Goal: Information Seeking & Learning: Learn about a topic

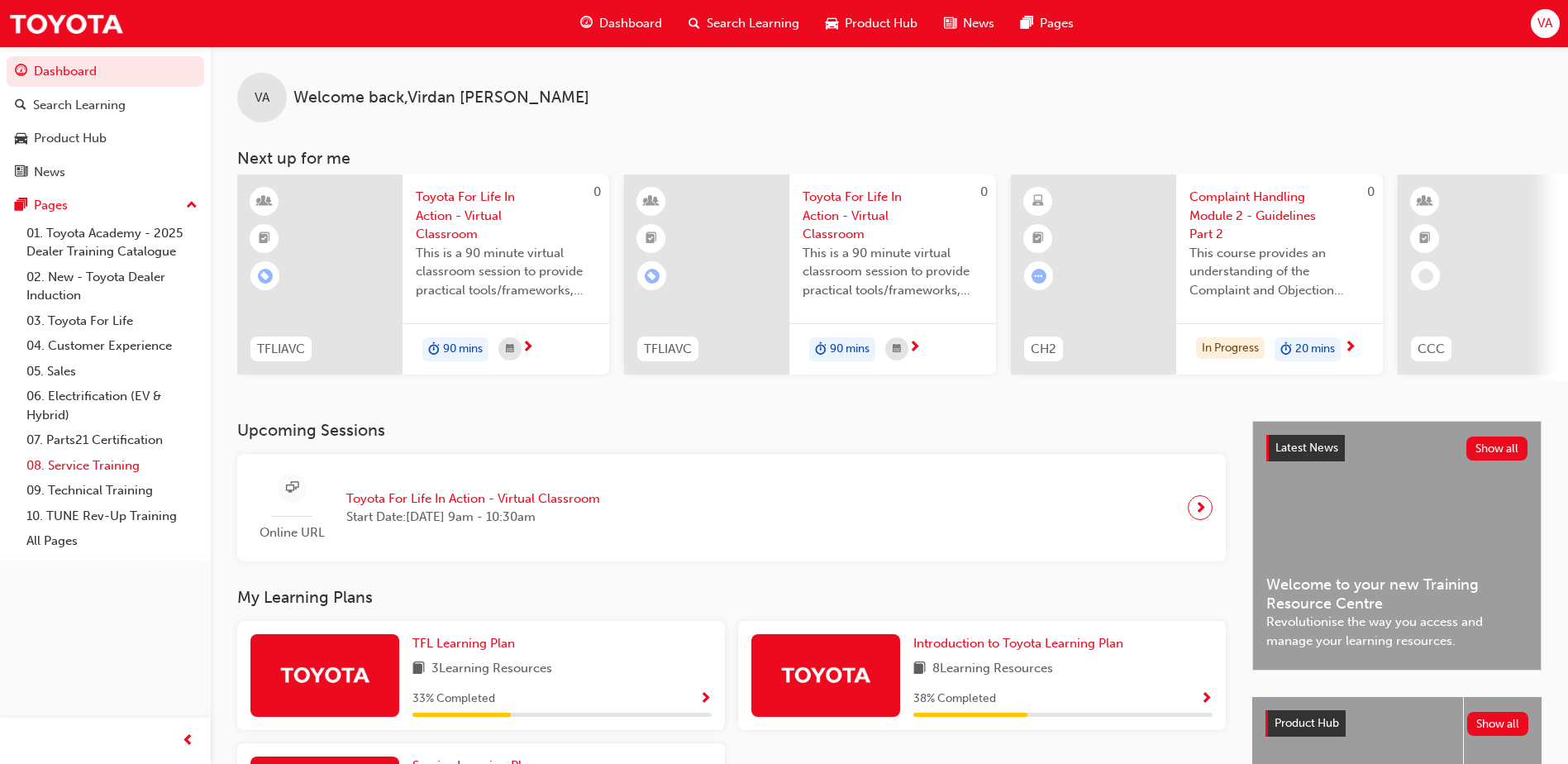
click at [110, 472] on link "08. Service Training" at bounding box center [112, 466] width 185 height 26
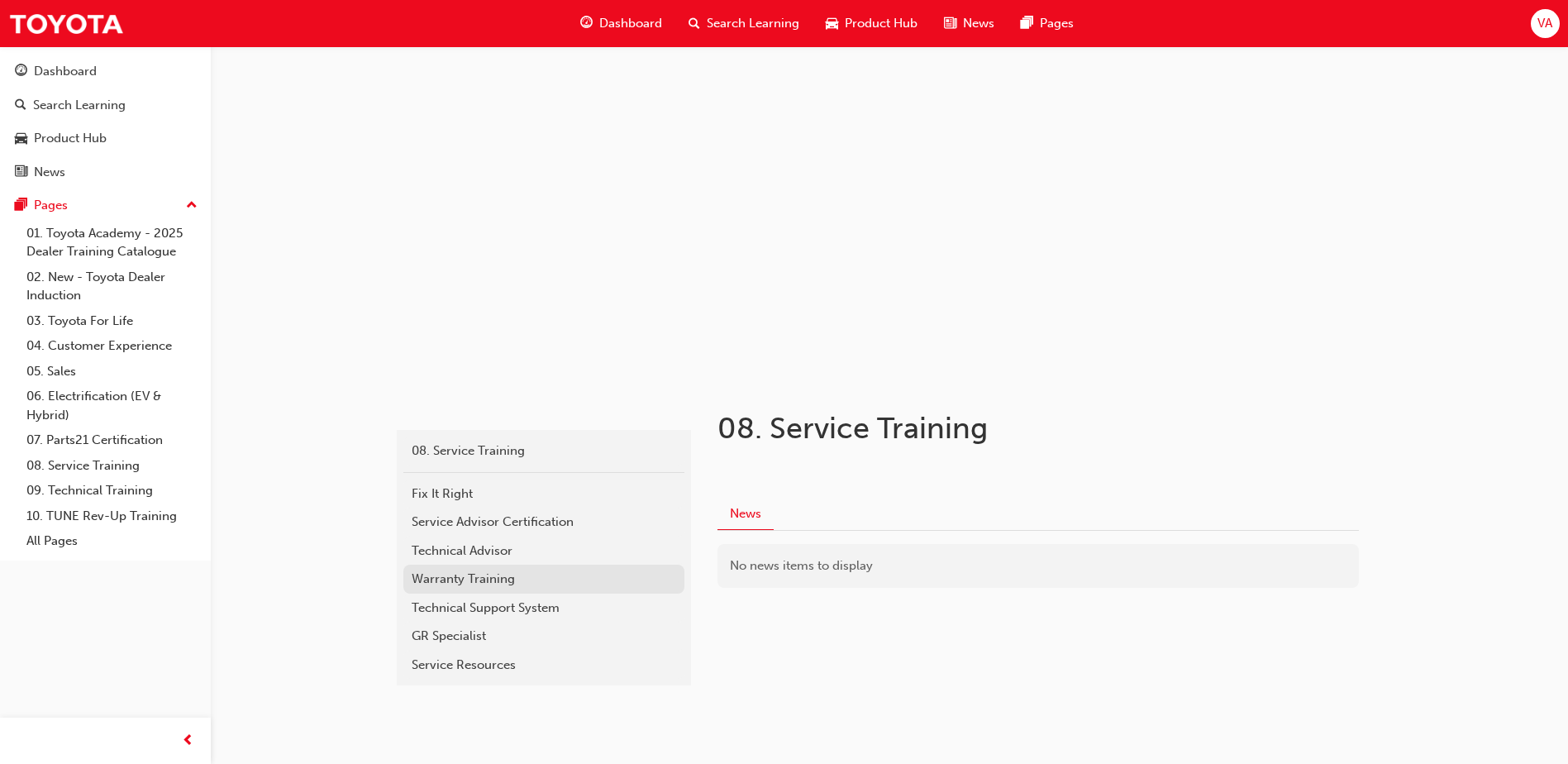
click at [526, 581] on div "Warranty Training" at bounding box center [544, 578] width 264 height 19
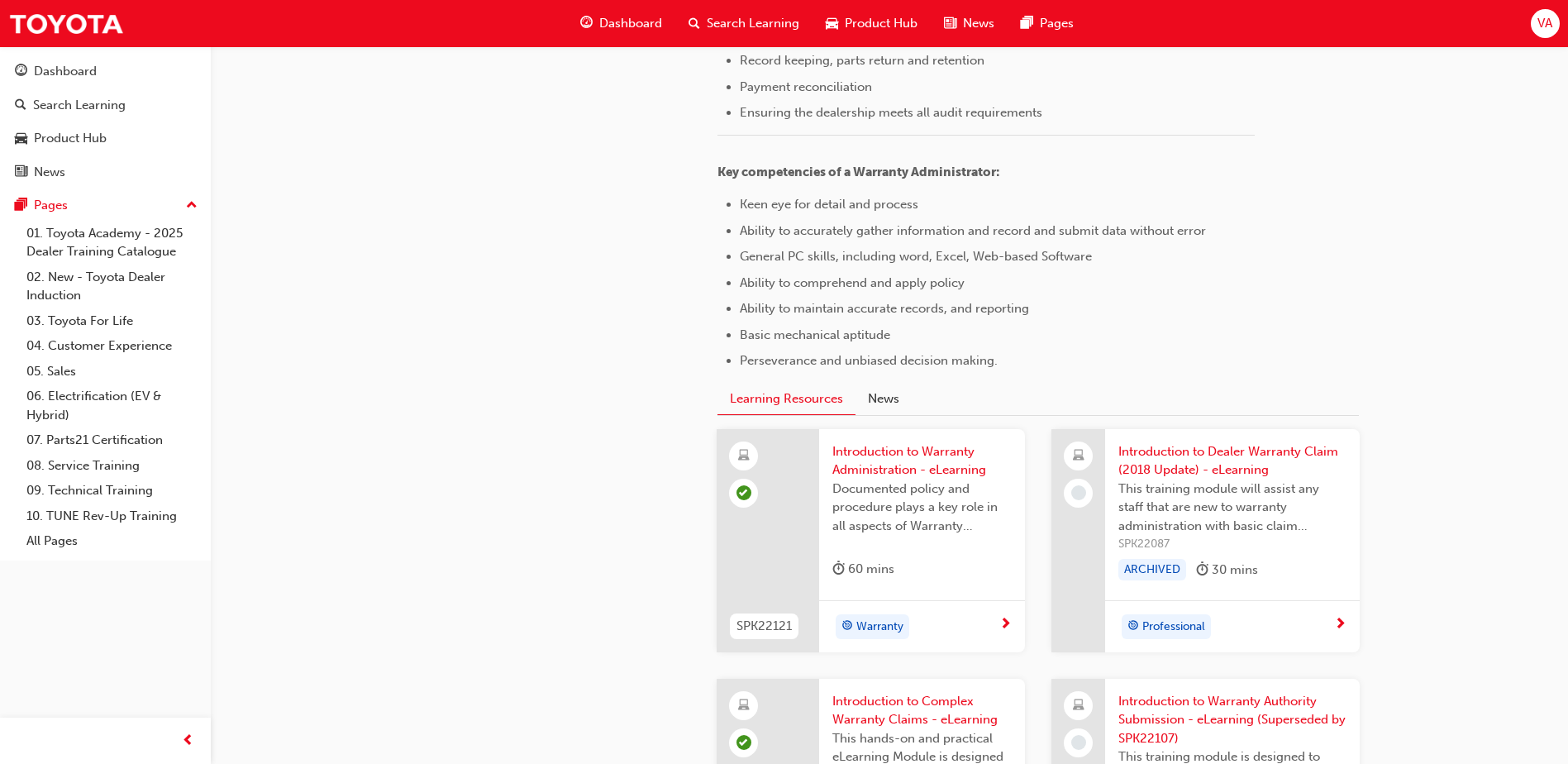
scroll to position [870, 0]
click at [885, 397] on button "News" at bounding box center [883, 400] width 56 height 32
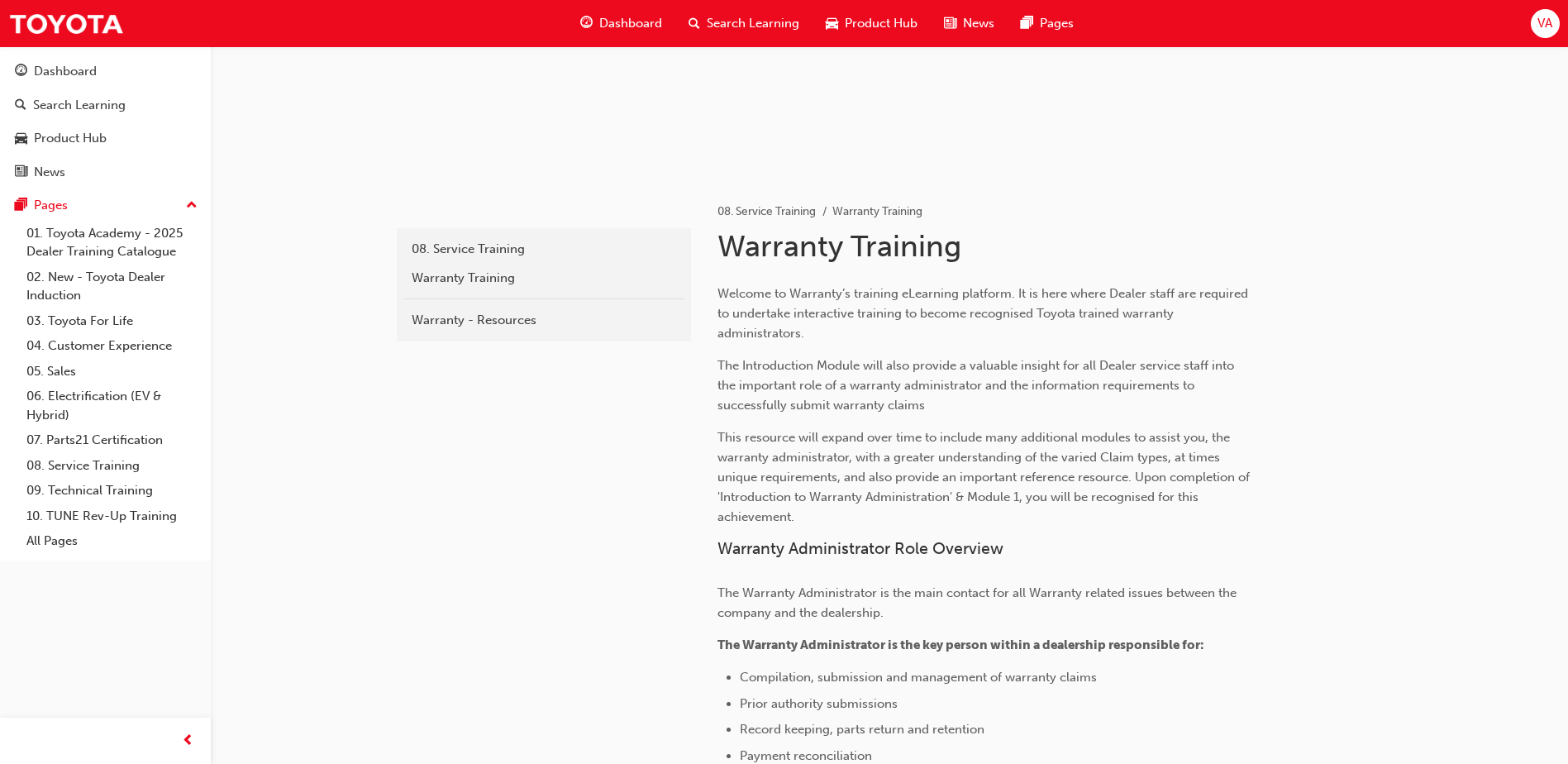
scroll to position [64, 0]
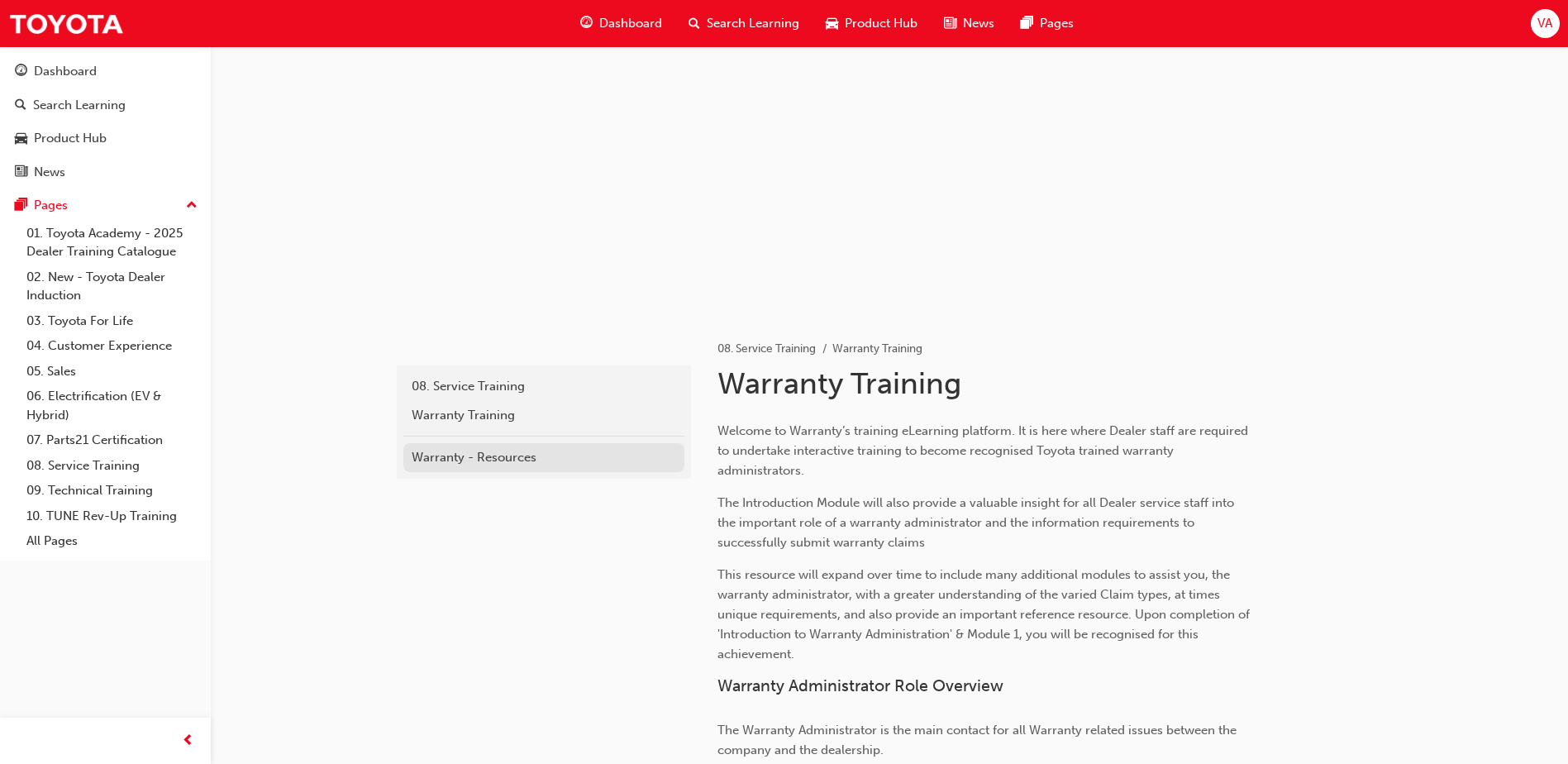
click at [554, 456] on div "Warranty - Resources" at bounding box center [544, 457] width 264 height 19
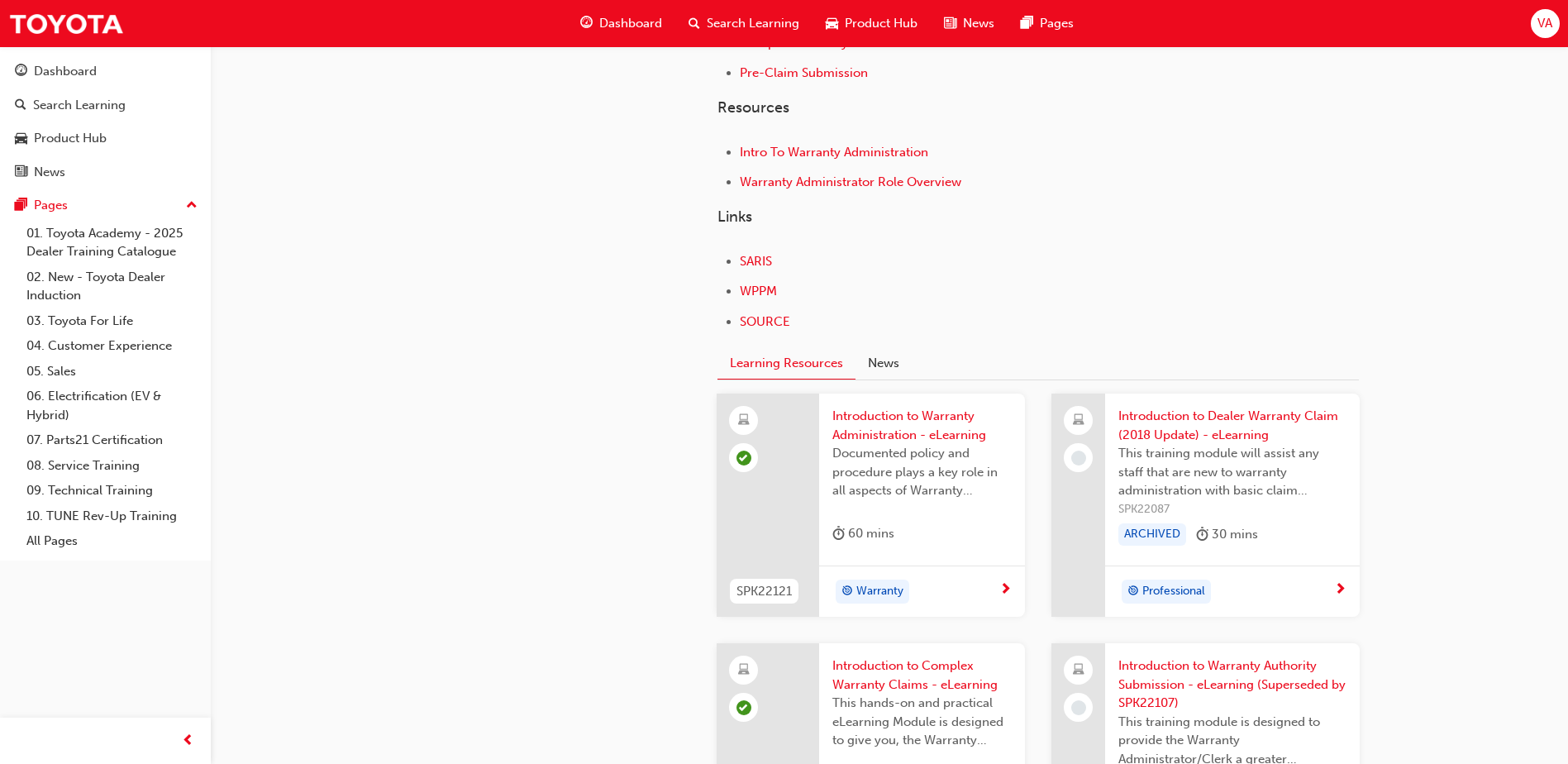
scroll to position [331, 0]
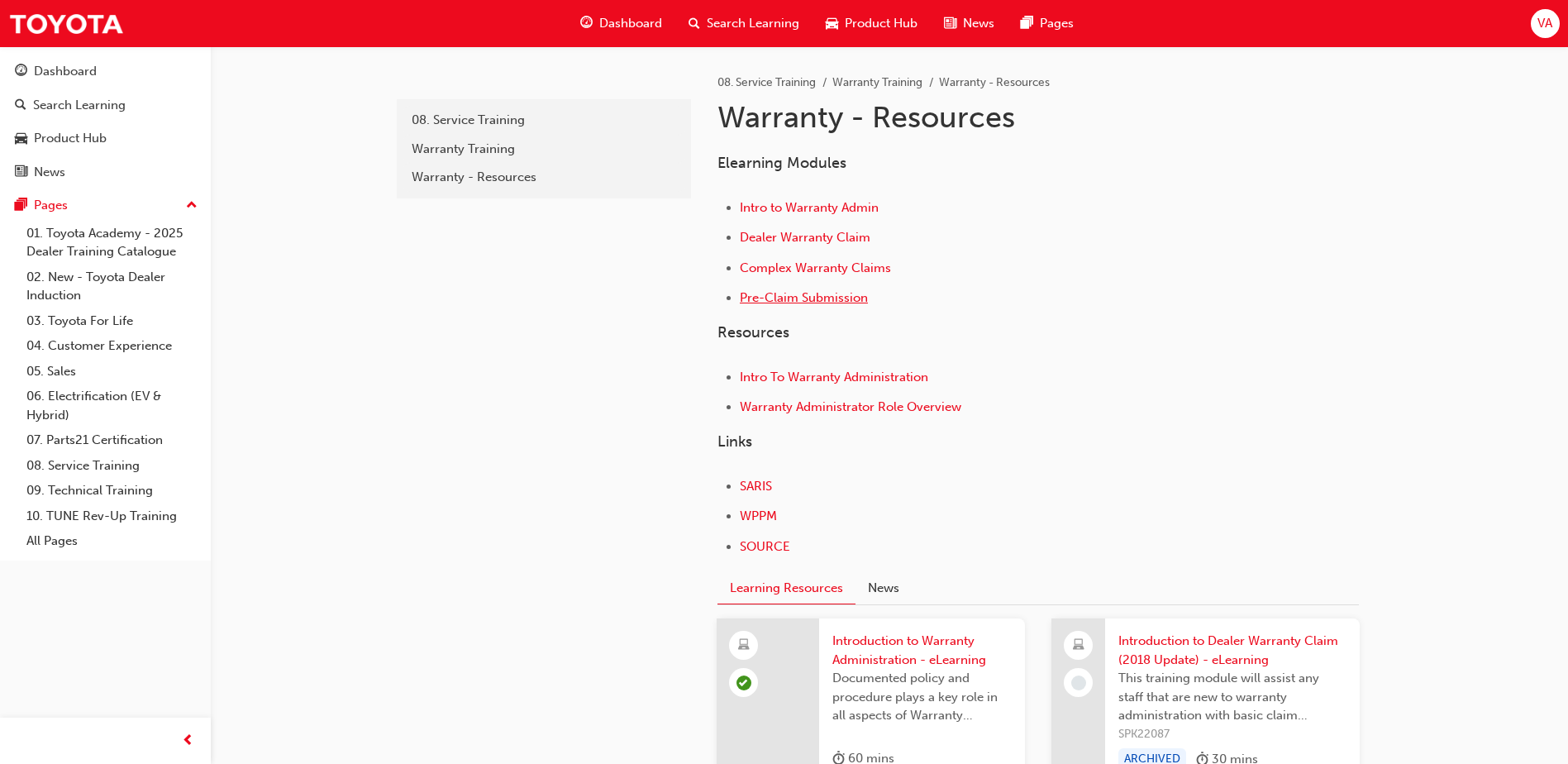
click at [848, 299] on span "Pre-Claim Submission" at bounding box center [804, 297] width 128 height 15
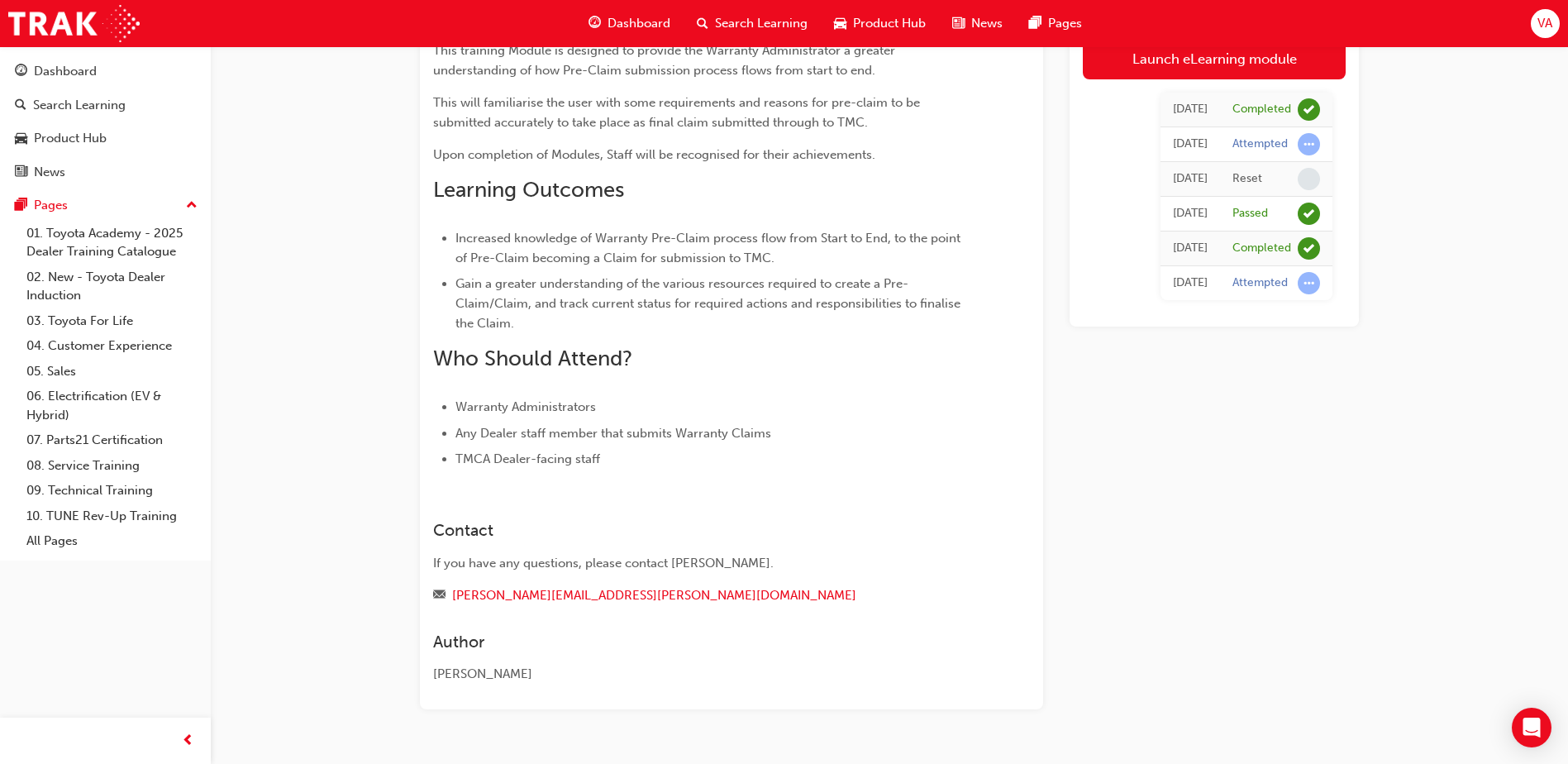
scroll to position [288, 0]
